Goal: Communication & Community: Answer question/provide support

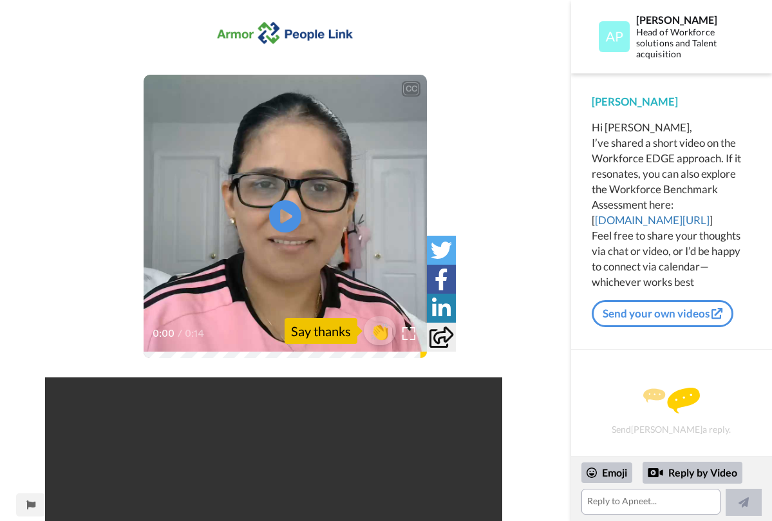
click at [290, 217] on icon "Play/Pause" at bounding box center [285, 216] width 32 height 58
click at [698, 305] on link "Send your own videos" at bounding box center [663, 313] width 142 height 27
click at [631, 500] on textarea at bounding box center [651, 502] width 139 height 26
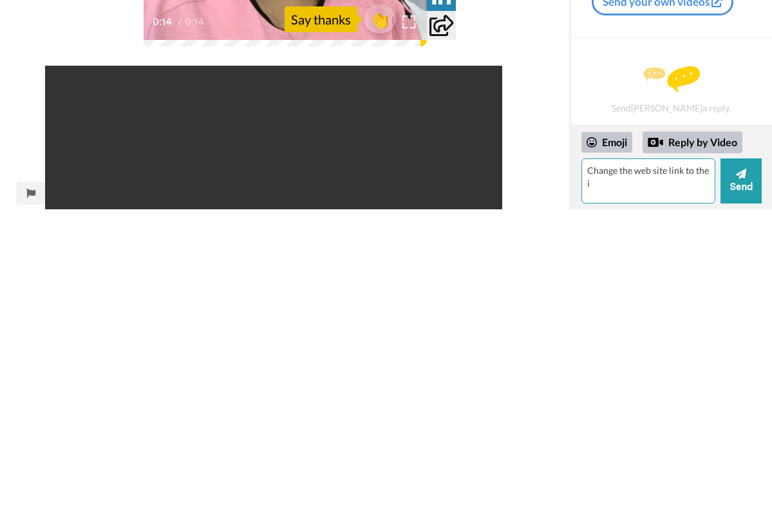
type textarea "Change the web site link to the i"
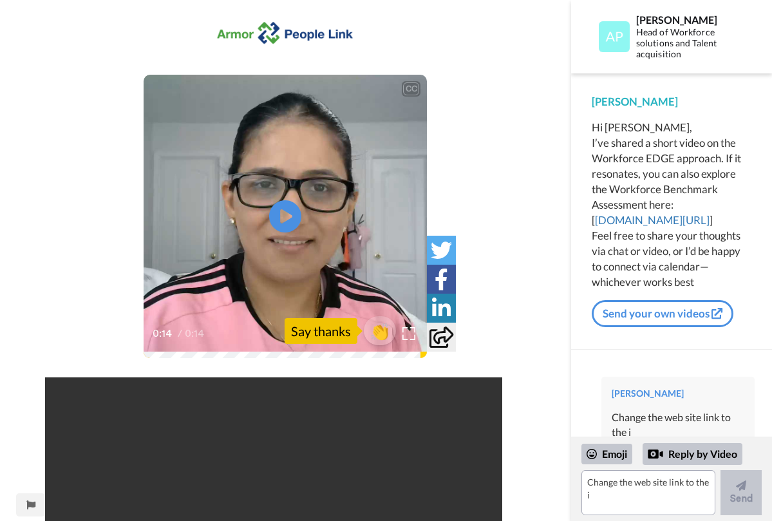
scroll to position [21, 0]
click at [692, 389] on div "Change the web site link to the i" at bounding box center [678, 404] width 133 height 30
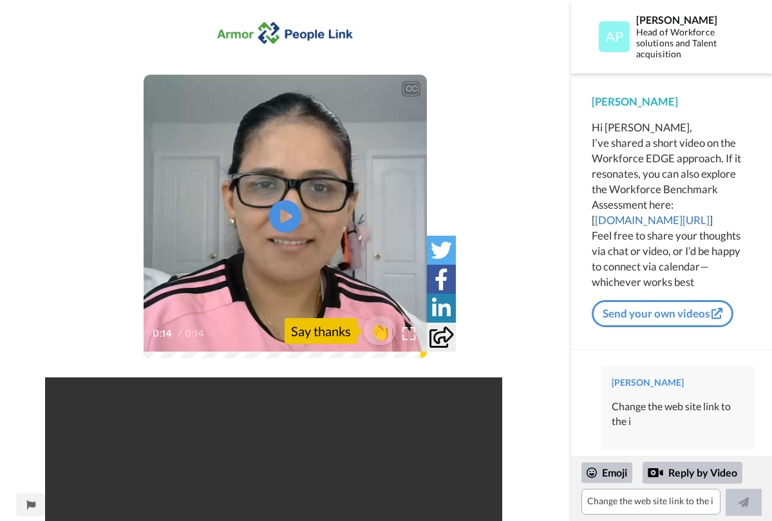
scroll to position [2, 0]
click at [635, 509] on textarea "Change the web site link to the i" at bounding box center [651, 502] width 139 height 26
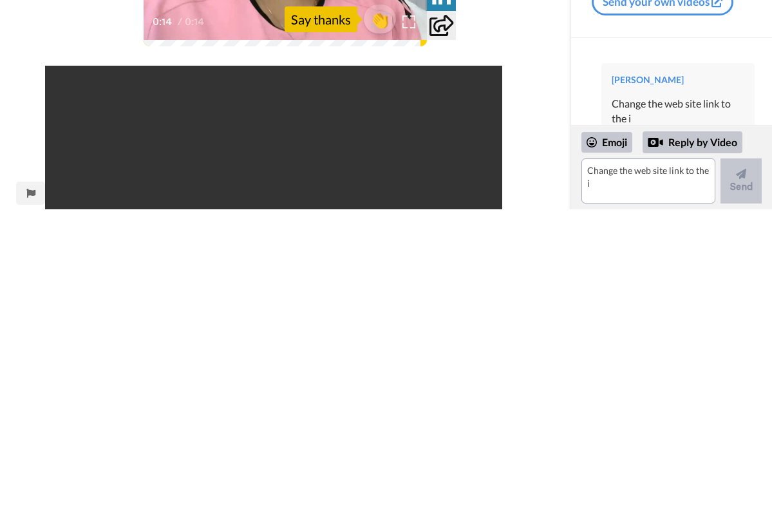
click at [667, 375] on div "[PERSON_NAME] Change the web site link to the i" at bounding box center [678, 417] width 153 height 84
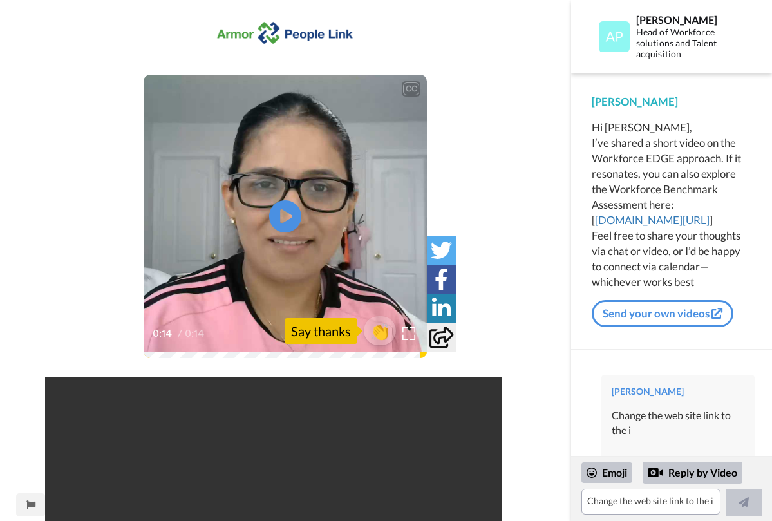
click at [667, 413] on div "Change the web site link to the i" at bounding box center [678, 423] width 133 height 30
click at [699, 419] on div "Change the web site link to the i" at bounding box center [678, 423] width 133 height 30
click at [650, 502] on textarea "Change the web site link to the i" at bounding box center [651, 502] width 139 height 26
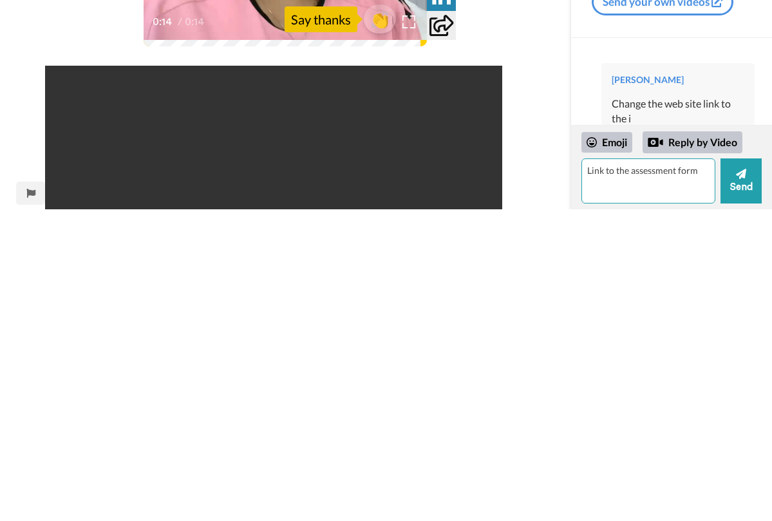
type textarea "Link to the assessment form"
click at [743, 480] on icon at bounding box center [741, 485] width 10 height 10
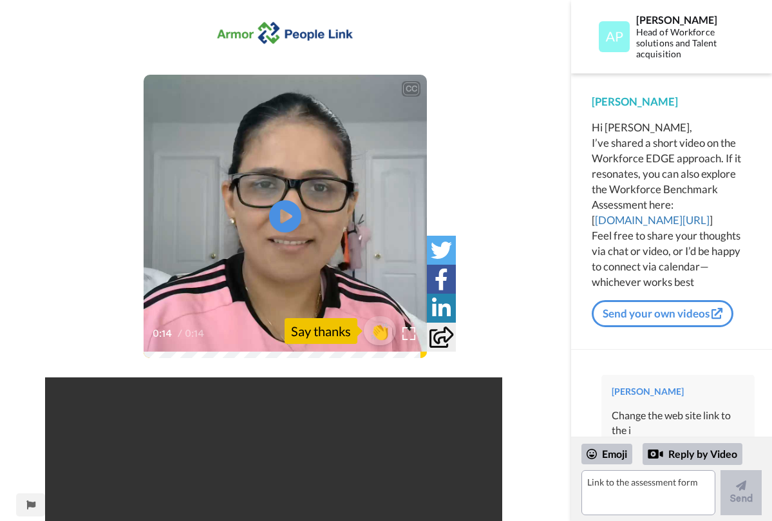
scroll to position [46, 0]
